Goal: Task Accomplishment & Management: Use online tool/utility

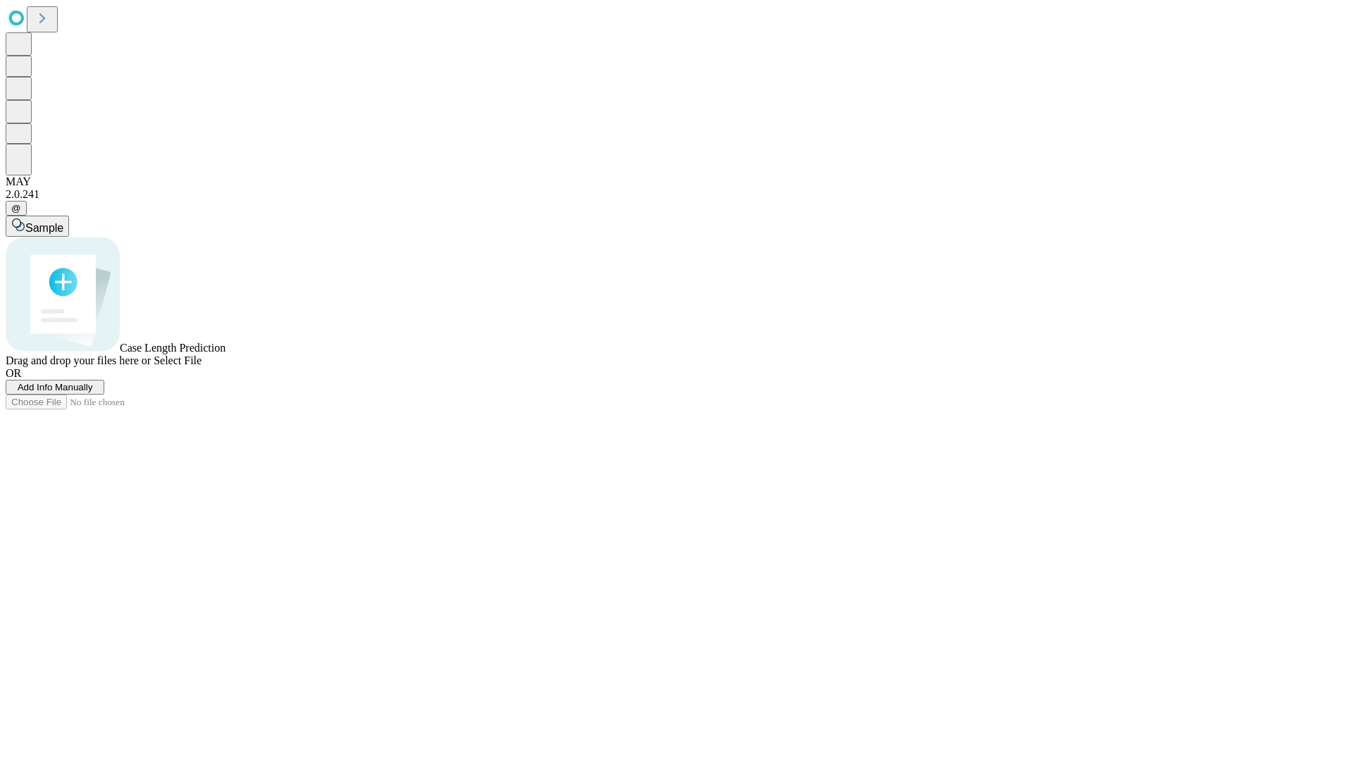
click at [93, 392] on span "Add Info Manually" at bounding box center [55, 387] width 75 height 11
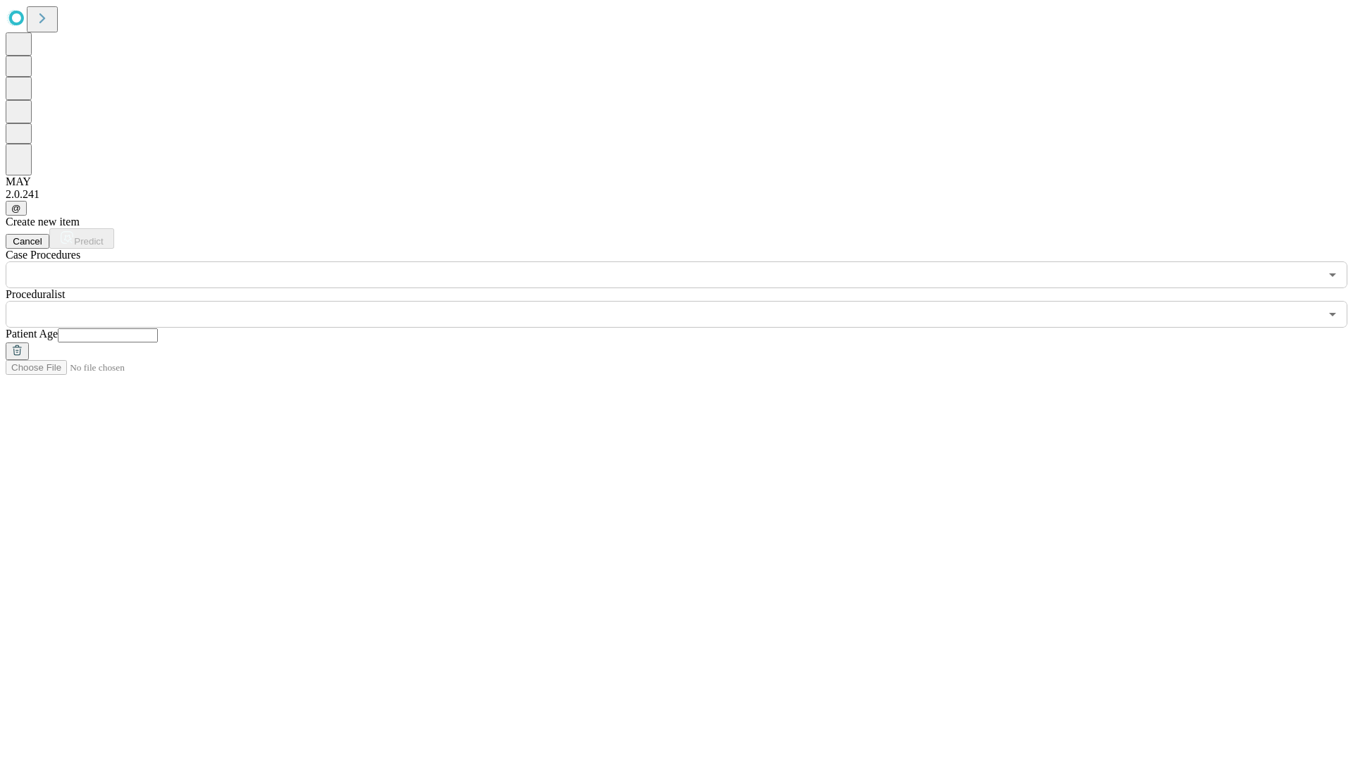
click at [158, 328] on input "text" at bounding box center [108, 335] width 100 height 14
type input "**"
click at [686, 301] on input "text" at bounding box center [663, 314] width 1314 height 27
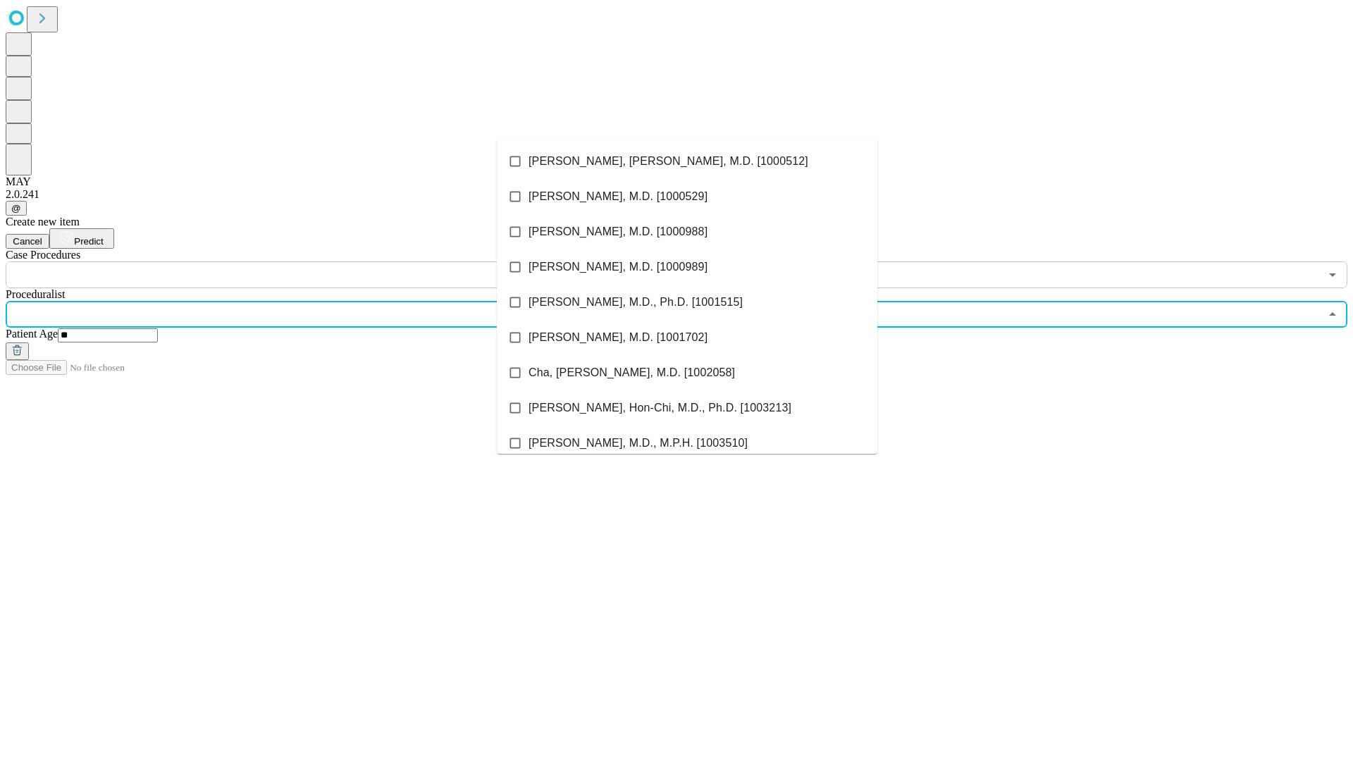
click at [687, 161] on li "[PERSON_NAME], [PERSON_NAME], M.D. [1000512]" at bounding box center [687, 161] width 380 height 35
click at [296, 261] on input "text" at bounding box center [663, 274] width 1314 height 27
